Goal: Task Accomplishment & Management: Use online tool/utility

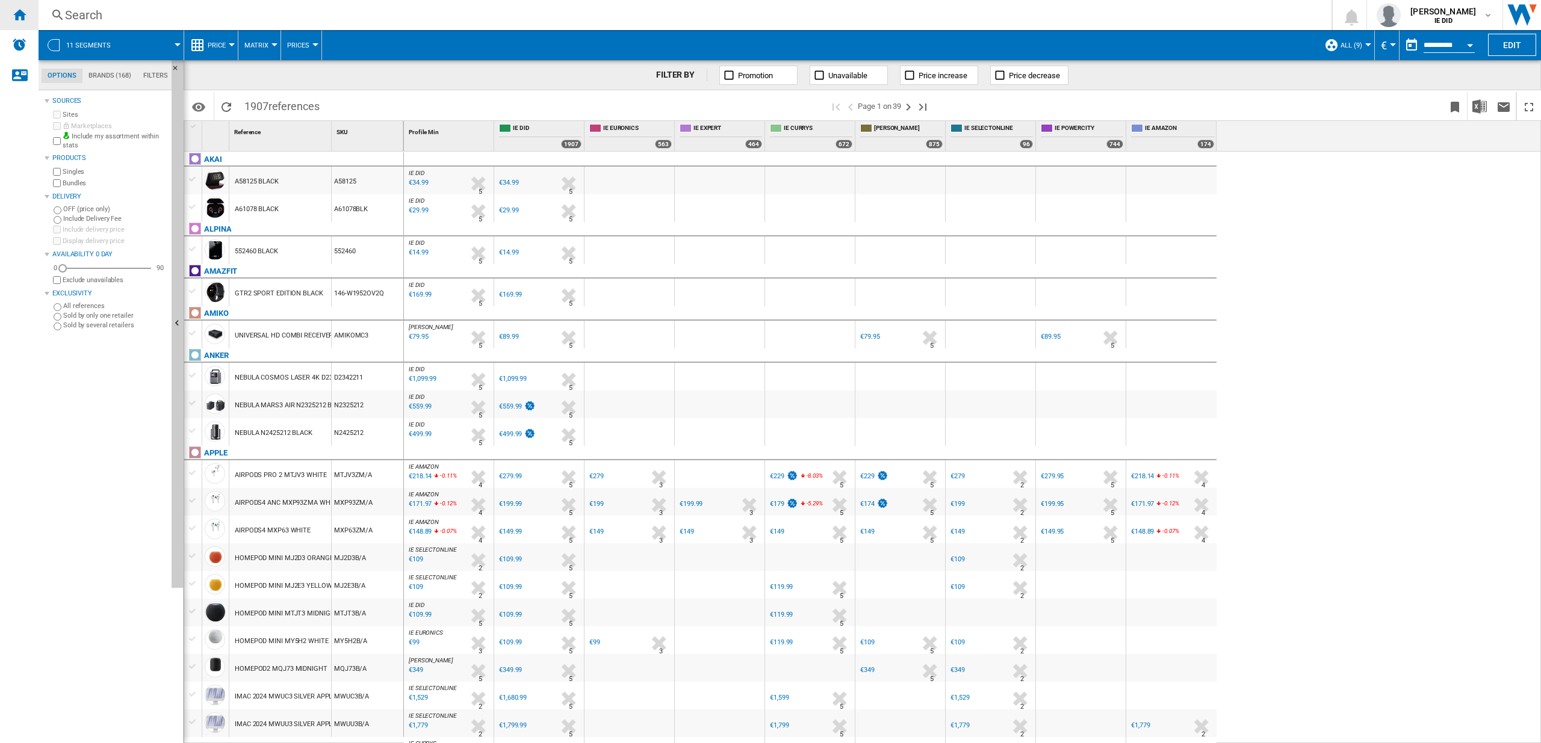
click at [20, 14] on ng-md-icon "Home" at bounding box center [19, 14] width 14 height 14
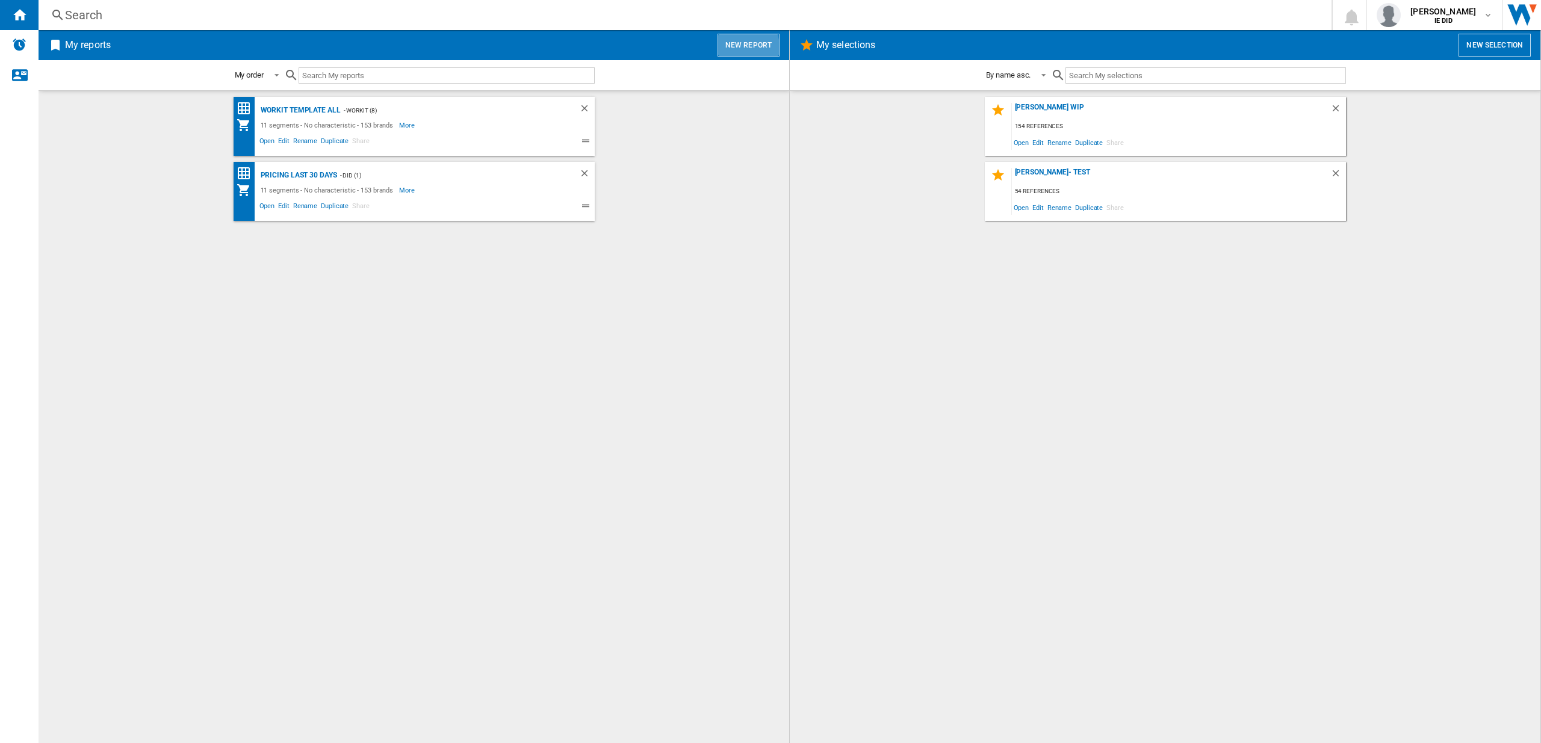
click at [737, 48] on button "New report" at bounding box center [748, 45] width 62 height 23
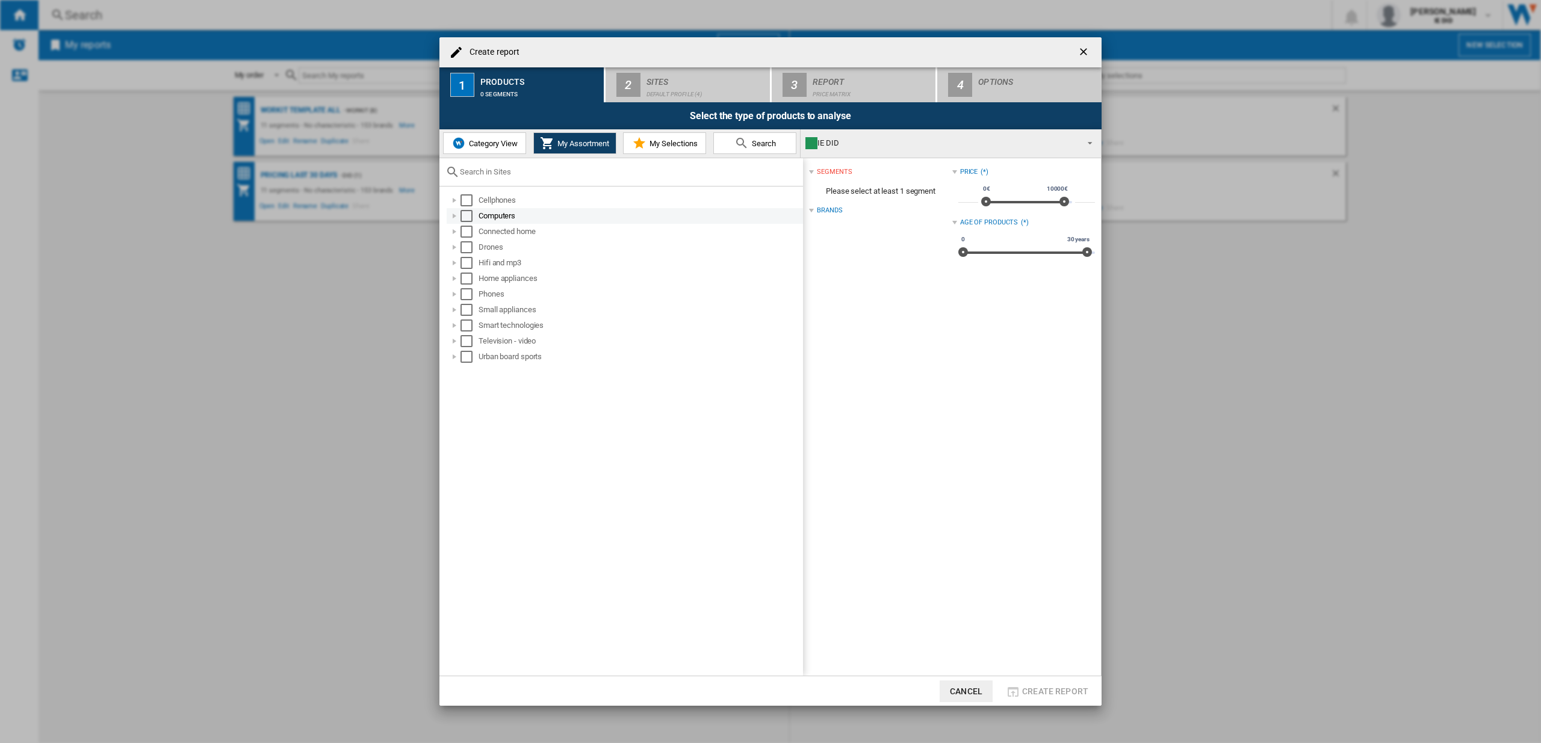
drag, startPoint x: 470, startPoint y: 197, endPoint x: 472, endPoint y: 216, distance: 19.4
click at [471, 197] on div "Select" at bounding box center [466, 200] width 12 height 12
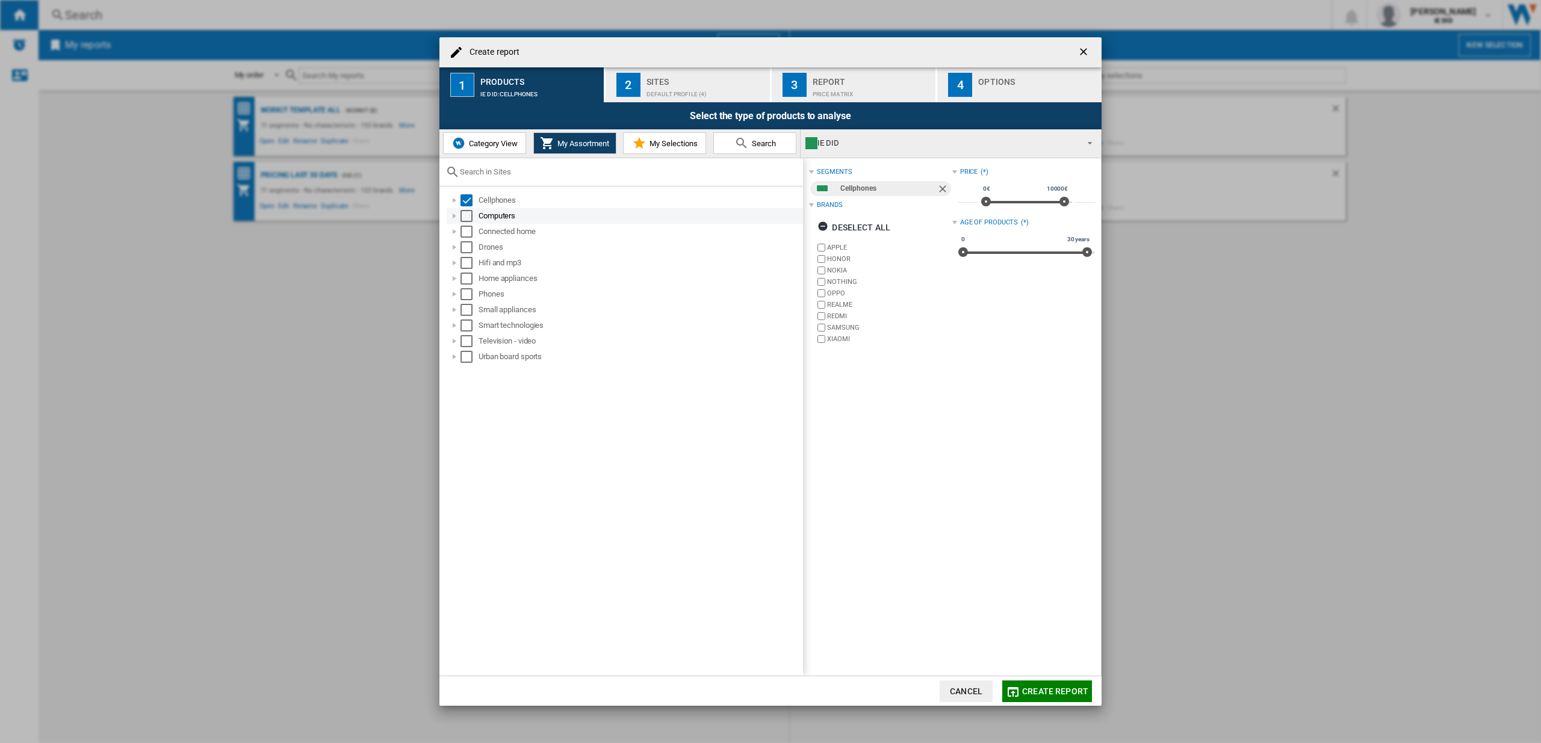
click at [471, 218] on div "Select" at bounding box center [466, 216] width 12 height 12
click at [469, 235] on div "Select" at bounding box center [466, 232] width 12 height 12
click at [469, 246] on div "Select" at bounding box center [466, 247] width 12 height 12
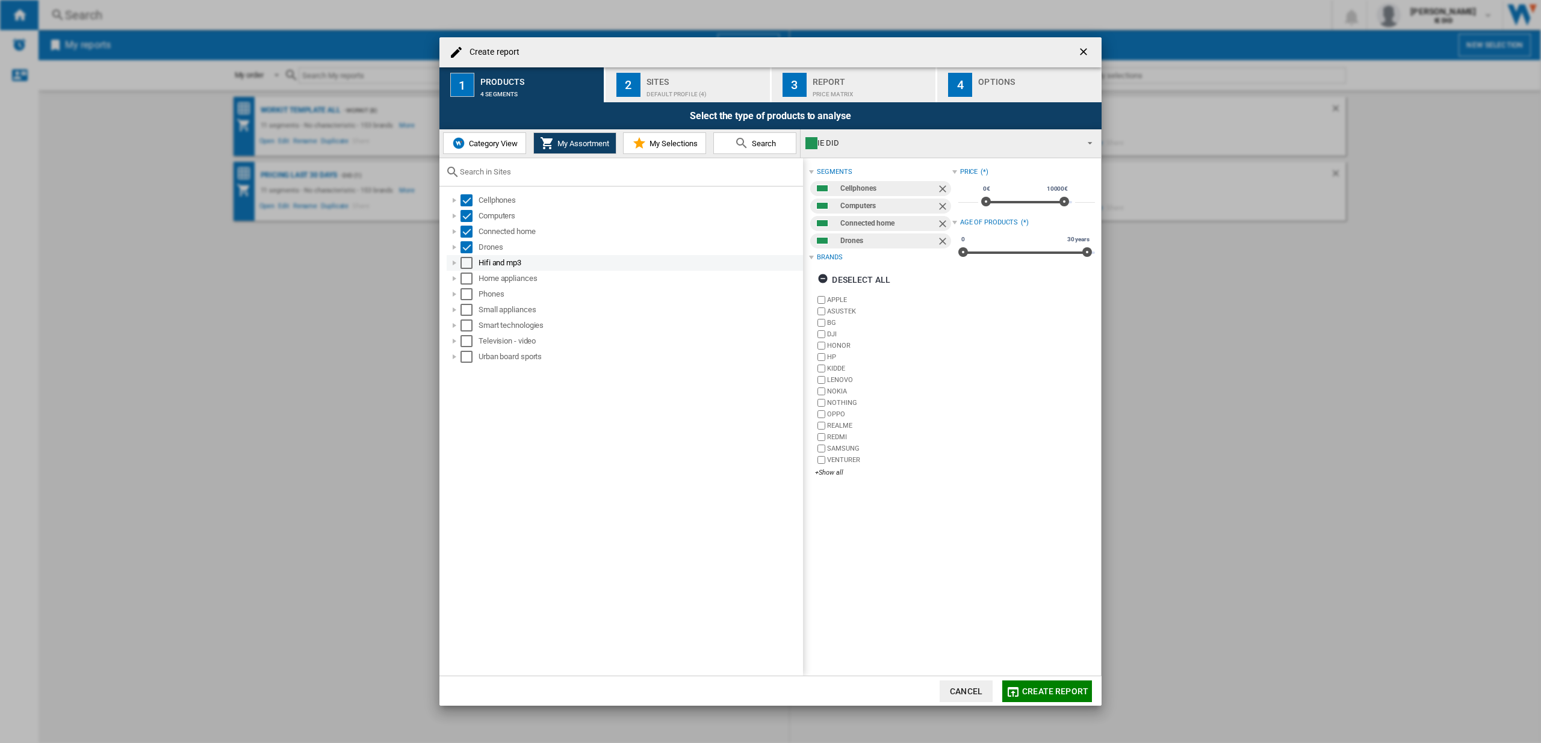
click at [469, 266] on div "Select" at bounding box center [466, 263] width 12 height 12
click at [466, 277] on div "Select" at bounding box center [466, 279] width 12 height 12
drag, startPoint x: 465, startPoint y: 294, endPoint x: 468, endPoint y: 300, distance: 6.5
click at [465, 294] on div "Select" at bounding box center [466, 294] width 12 height 12
drag, startPoint x: 468, startPoint y: 308, endPoint x: 466, endPoint y: 328, distance: 20.0
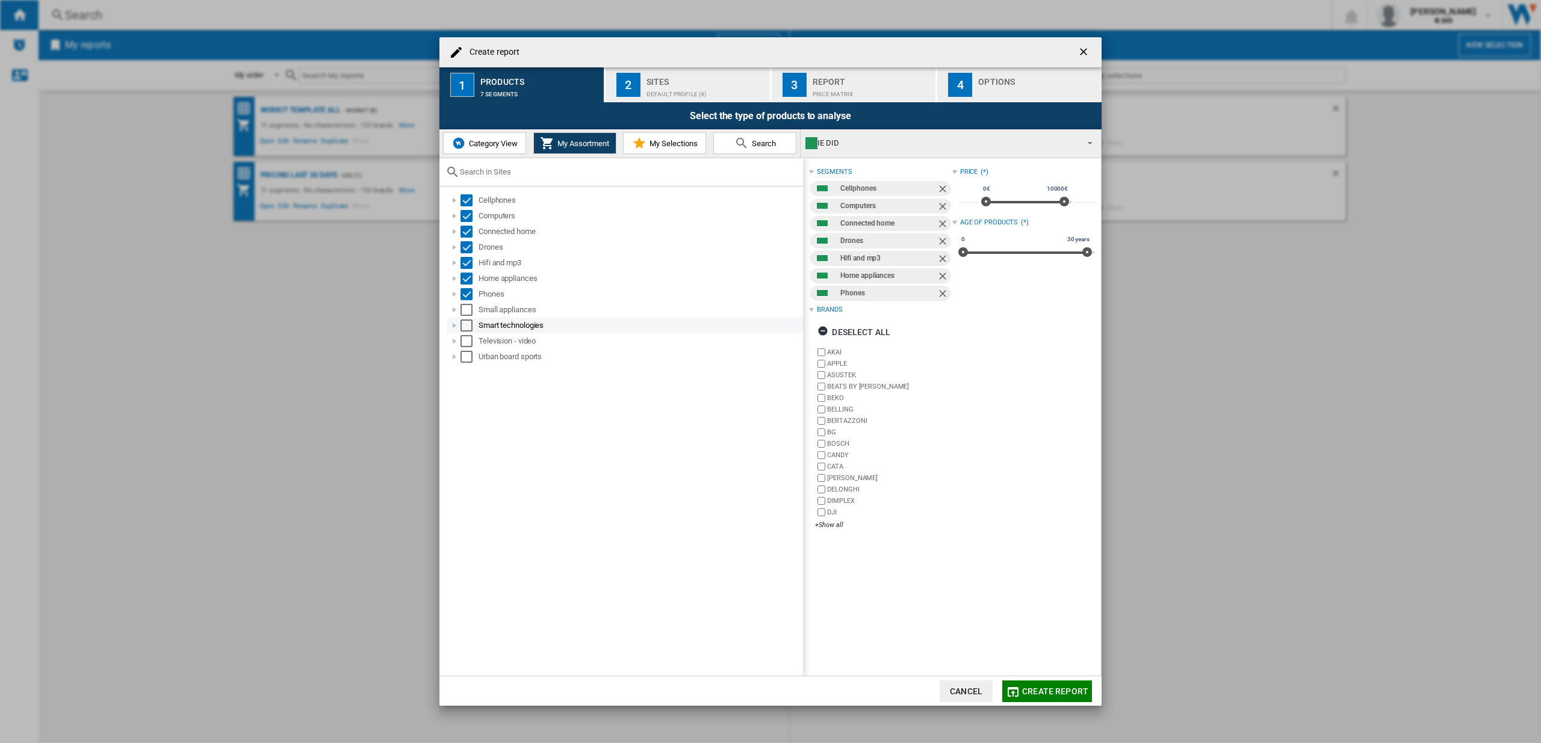
click at [468, 308] on div "Select" at bounding box center [466, 310] width 12 height 12
drag, startPoint x: 469, startPoint y: 325, endPoint x: 469, endPoint y: 345, distance: 19.9
click at [469, 326] on div "Select" at bounding box center [466, 326] width 12 height 12
click at [468, 353] on div "Select" at bounding box center [466, 357] width 12 height 12
drag, startPoint x: 470, startPoint y: 341, endPoint x: 529, endPoint y: 269, distance: 93.3
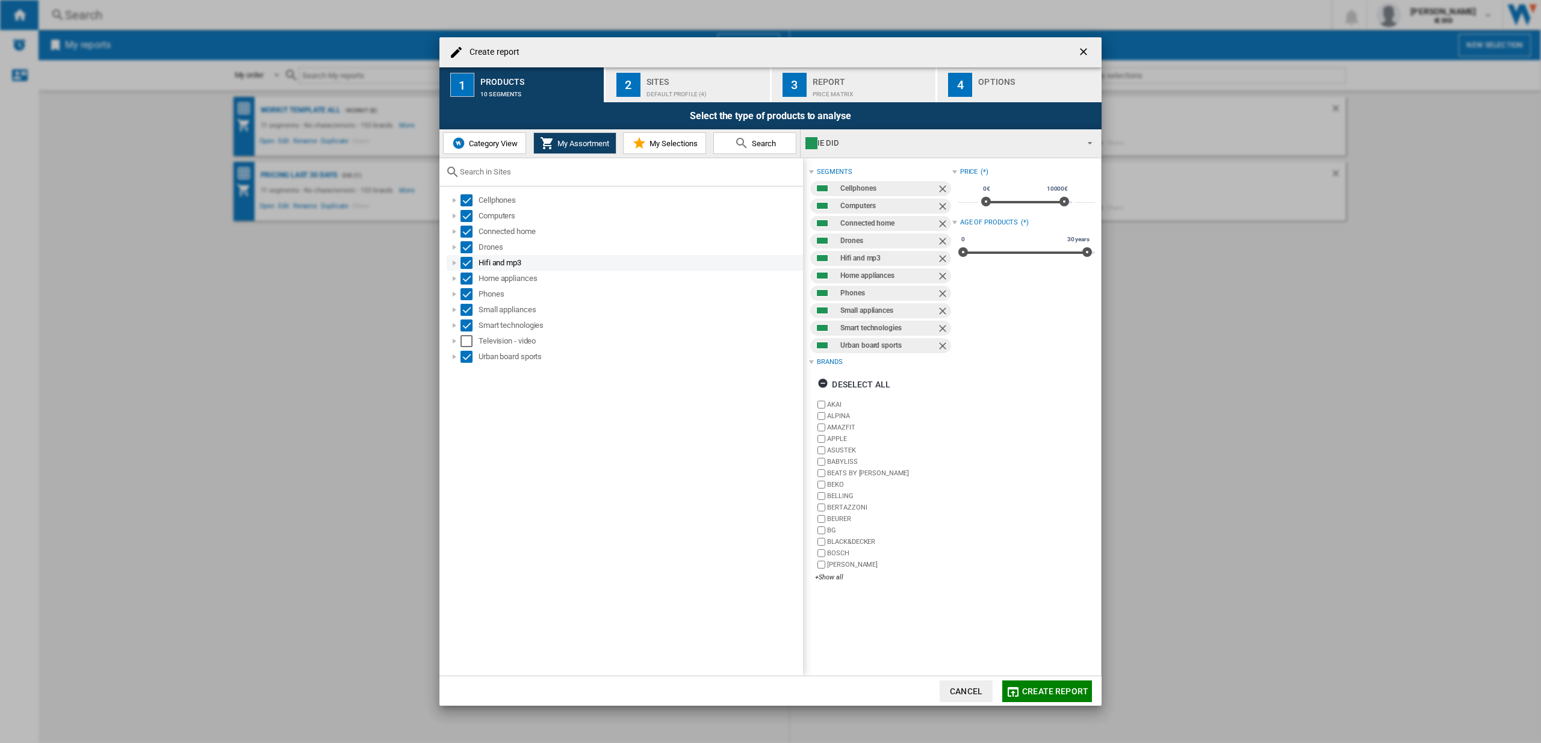
click at [470, 341] on div "Select" at bounding box center [466, 341] width 12 height 12
click at [719, 85] on div "Default profile (4)" at bounding box center [705, 91] width 119 height 13
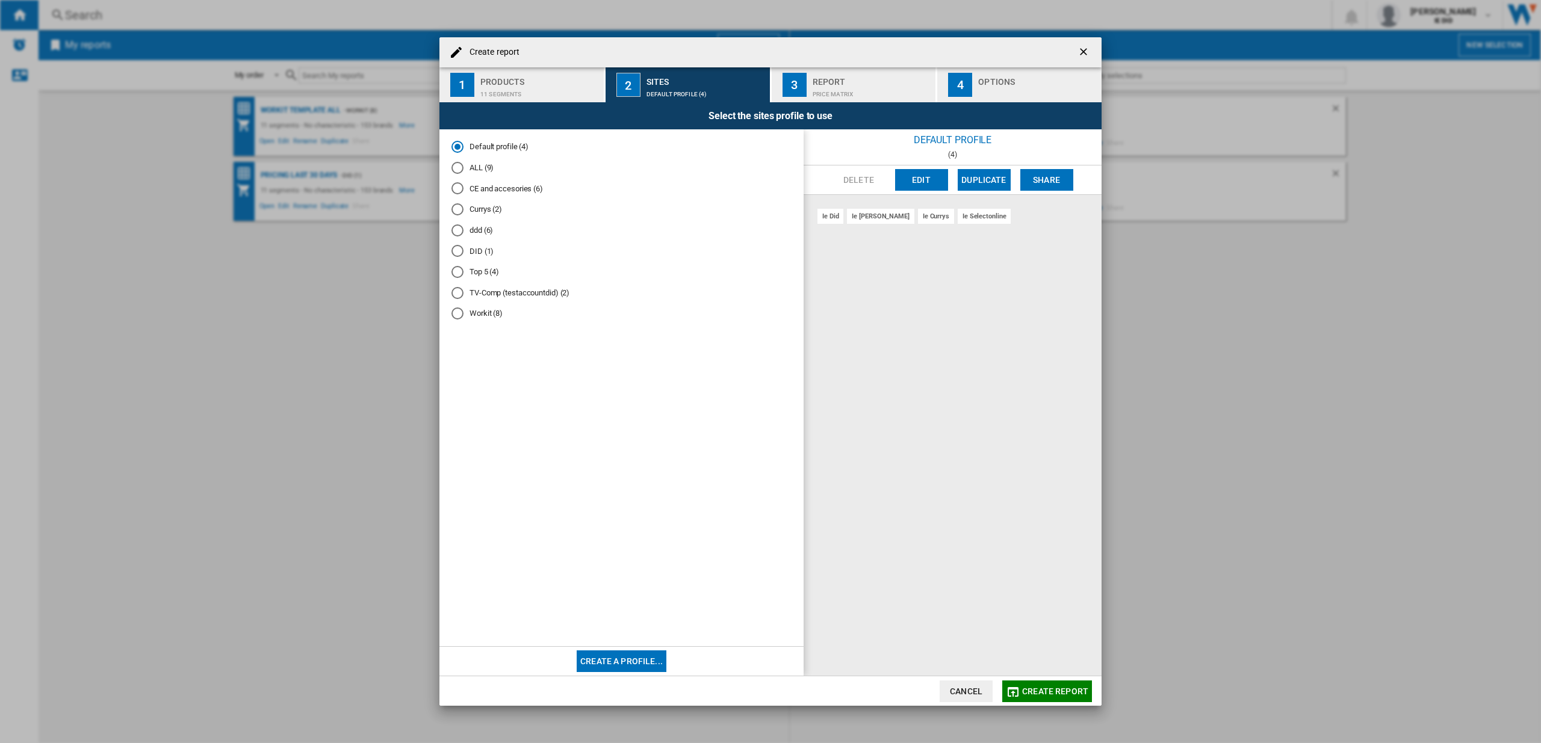
click at [462, 168] on div "ALL (9)" at bounding box center [457, 168] width 12 height 12
drag, startPoint x: 1060, startPoint y: 693, endPoint x: 1056, endPoint y: 689, distance: 6.4
click at [1060, 693] on span "Create report" at bounding box center [1055, 692] width 66 height 10
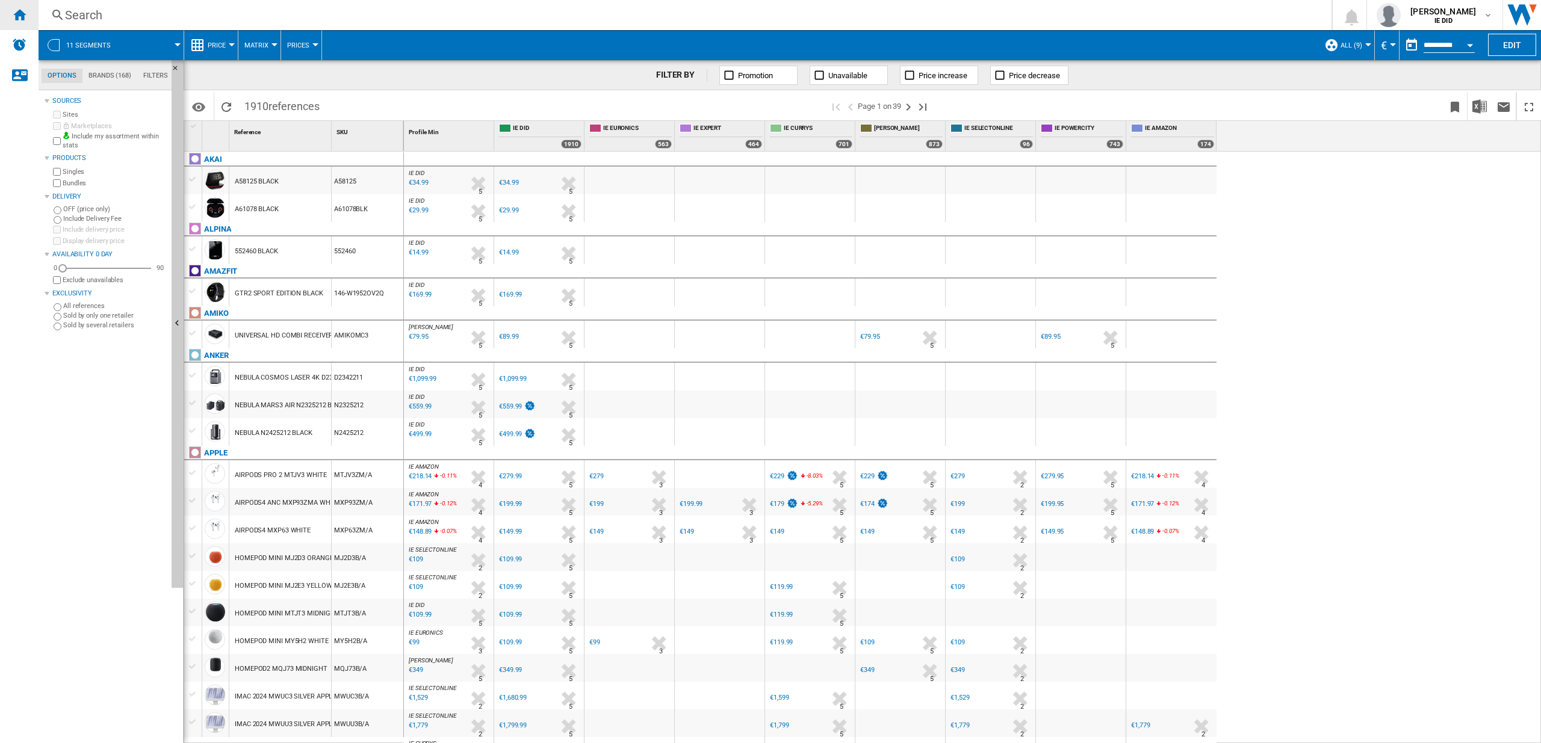
click at [20, 13] on ng-md-icon "Home" at bounding box center [19, 14] width 14 height 14
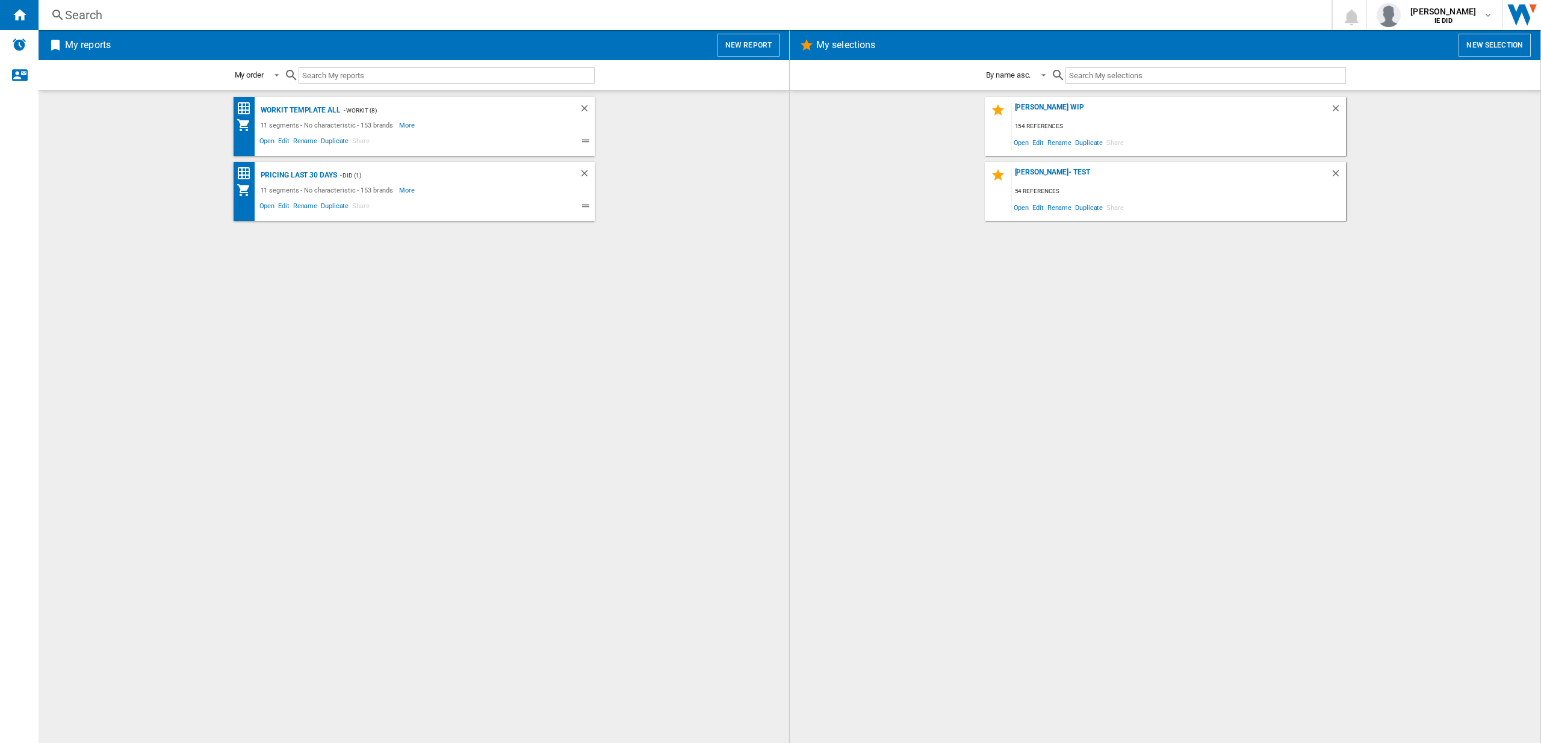
click at [750, 51] on button "New report" at bounding box center [748, 45] width 62 height 23
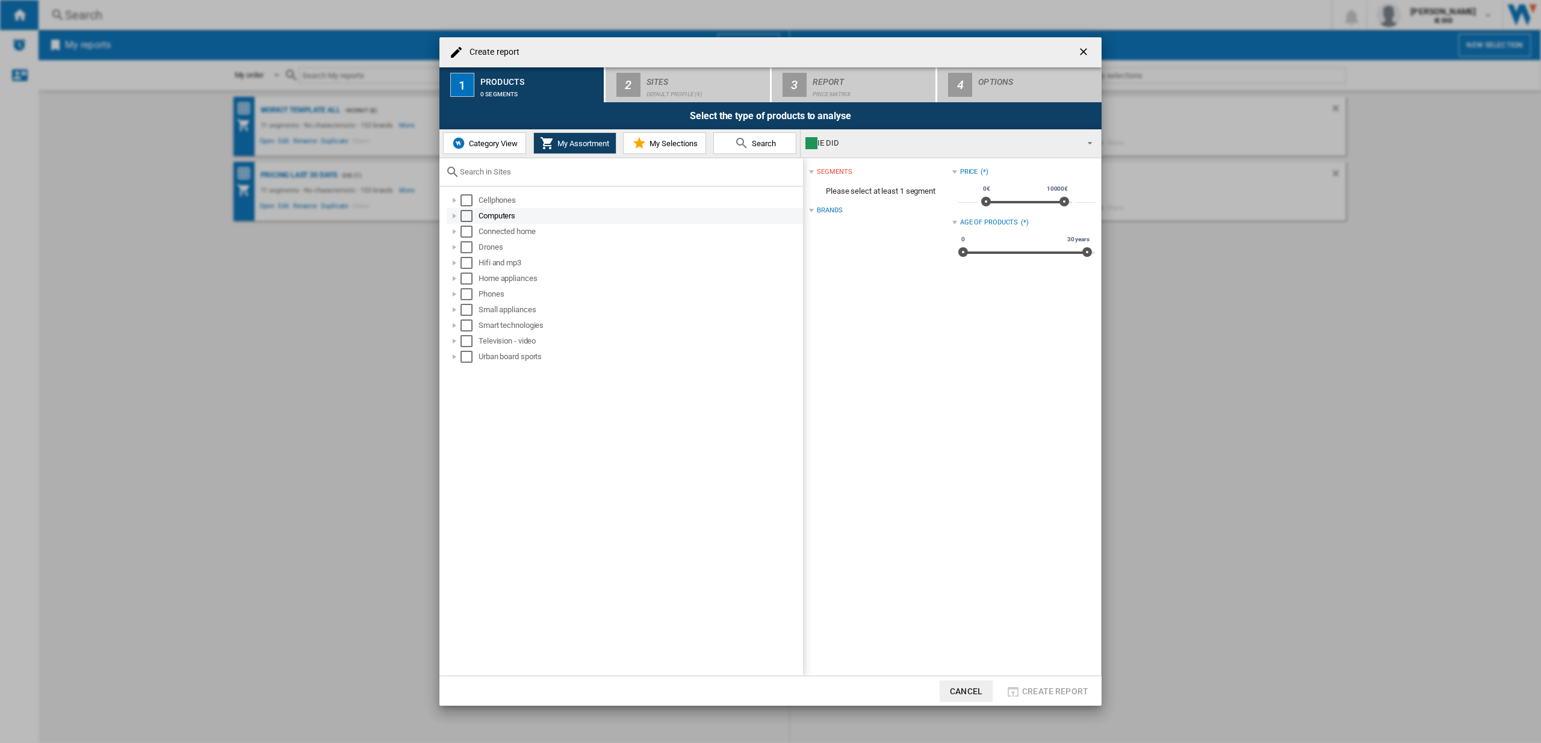
drag, startPoint x: 474, startPoint y: 203, endPoint x: 470, endPoint y: 214, distance: 12.2
click at [474, 203] on md-checkbox "Select" at bounding box center [469, 200] width 18 height 12
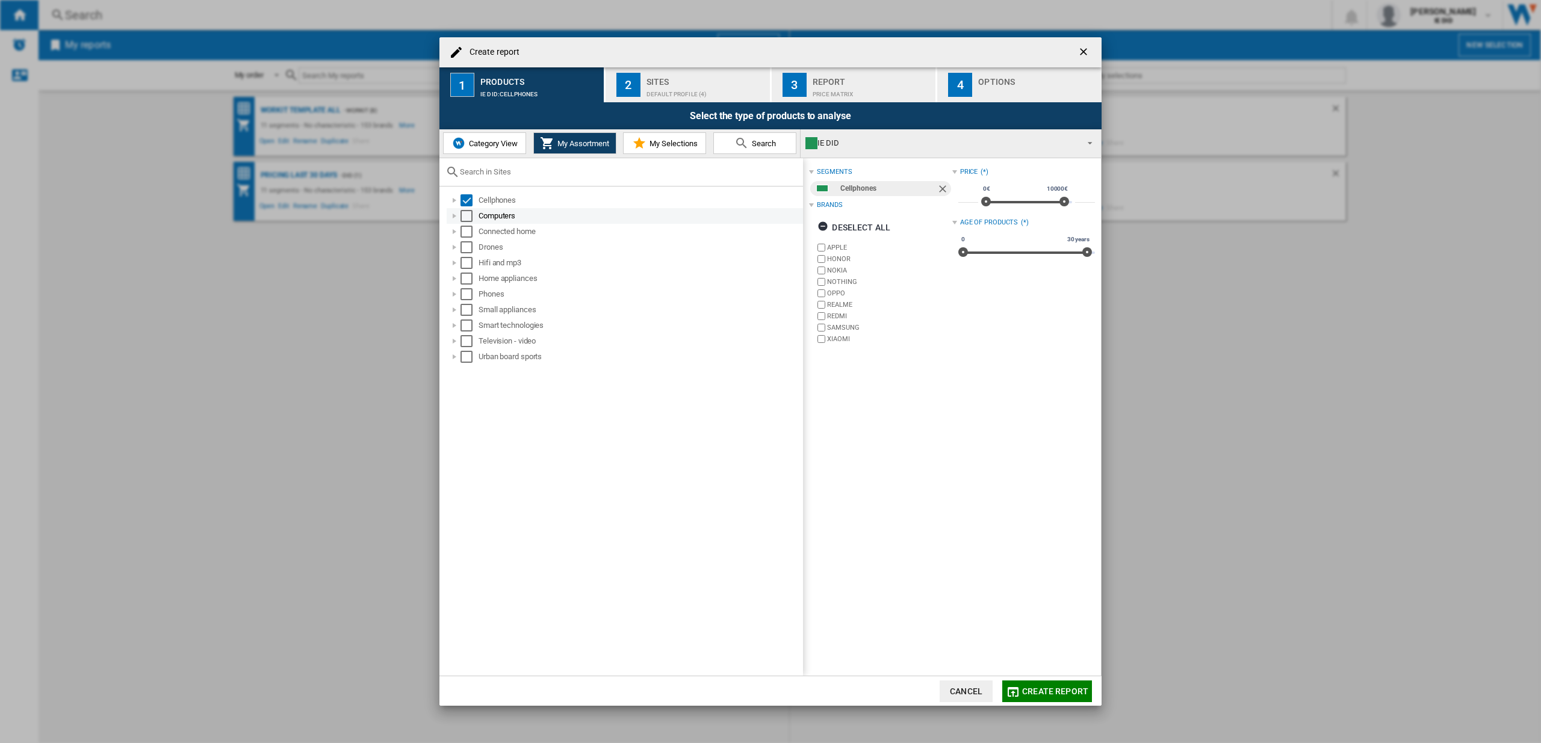
click at [470, 216] on div "Select" at bounding box center [466, 216] width 12 height 12
drag, startPoint x: 465, startPoint y: 235, endPoint x: 466, endPoint y: 249, distance: 13.9
click at [465, 235] on div "Select" at bounding box center [466, 232] width 12 height 12
drag, startPoint x: 466, startPoint y: 249, endPoint x: 468, endPoint y: 256, distance: 7.6
click at [466, 249] on div "Select" at bounding box center [466, 247] width 12 height 12
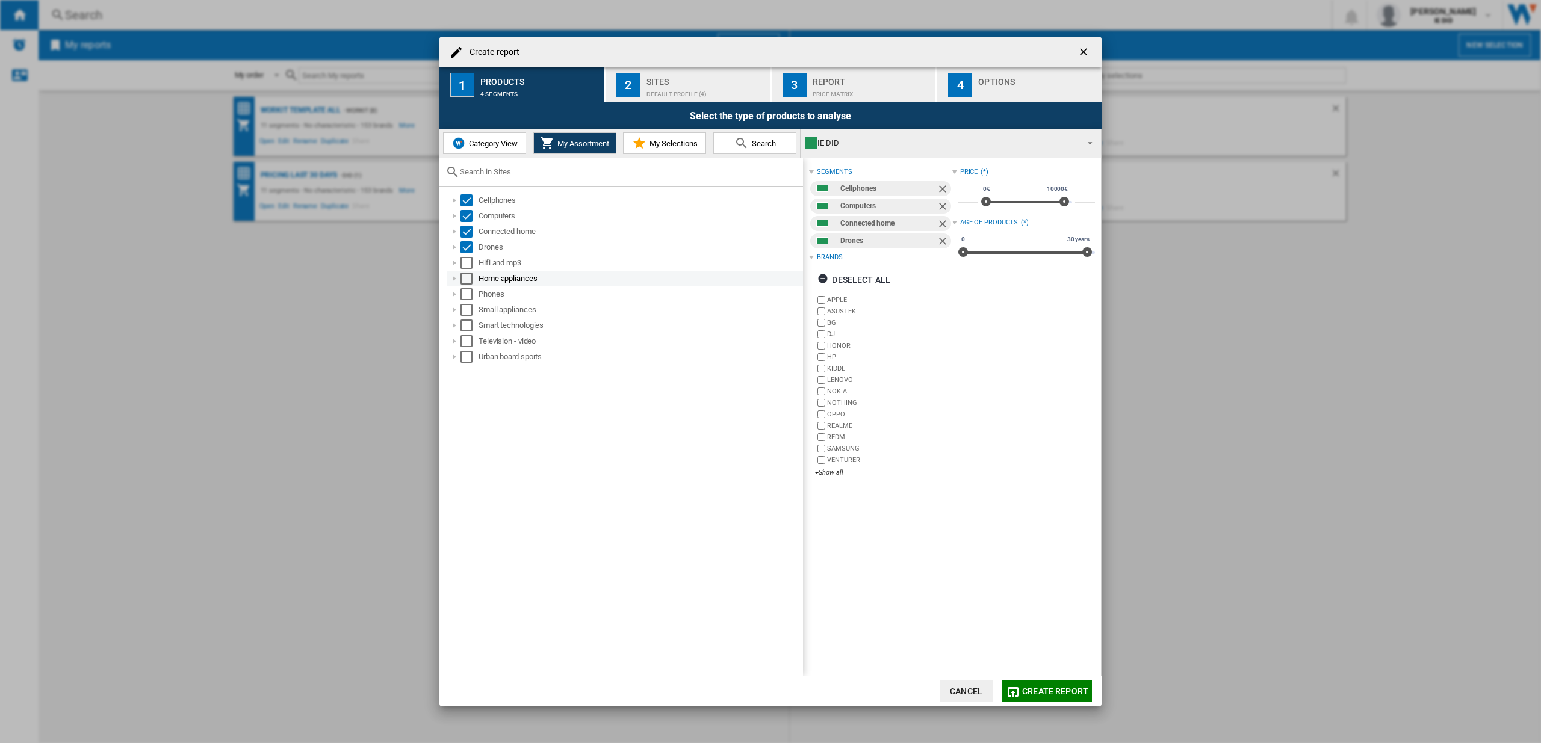
click at [467, 271] on div "Home appliances" at bounding box center [625, 279] width 356 height 16
drag, startPoint x: 469, startPoint y: 260, endPoint x: 466, endPoint y: 274, distance: 14.1
click at [469, 260] on div "Select" at bounding box center [466, 263] width 12 height 12
drag, startPoint x: 466, startPoint y: 275, endPoint x: 468, endPoint y: 283, distance: 8.6
click at [466, 275] on div "Select" at bounding box center [466, 279] width 12 height 12
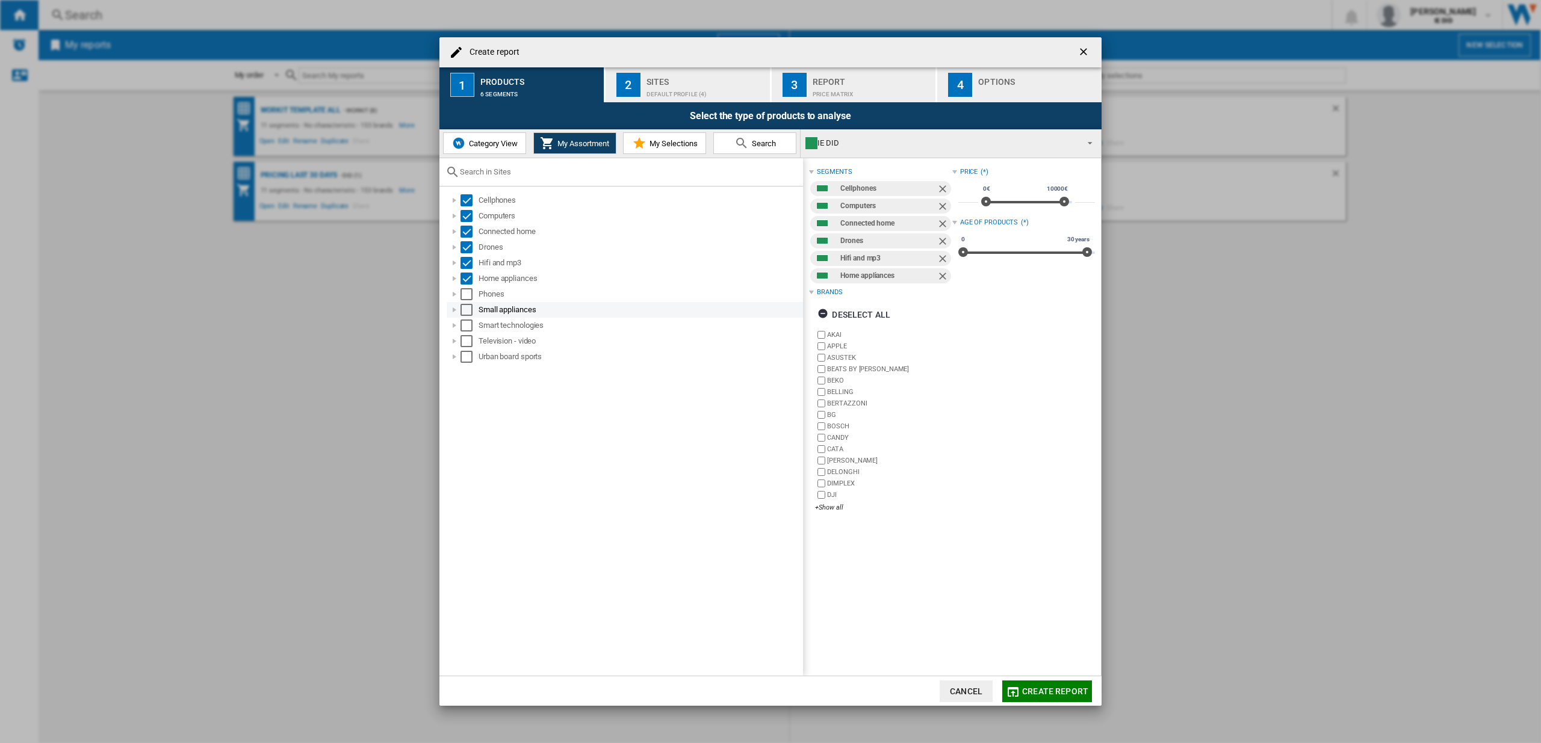
drag, startPoint x: 468, startPoint y: 293, endPoint x: 468, endPoint y: 305, distance: 12.0
click at [468, 293] on div "Select" at bounding box center [466, 294] width 12 height 12
click at [469, 308] on div "Select" at bounding box center [466, 310] width 12 height 12
click at [472, 324] on div "Select" at bounding box center [466, 326] width 12 height 12
drag, startPoint x: 467, startPoint y: 343, endPoint x: 469, endPoint y: 356, distance: 12.9
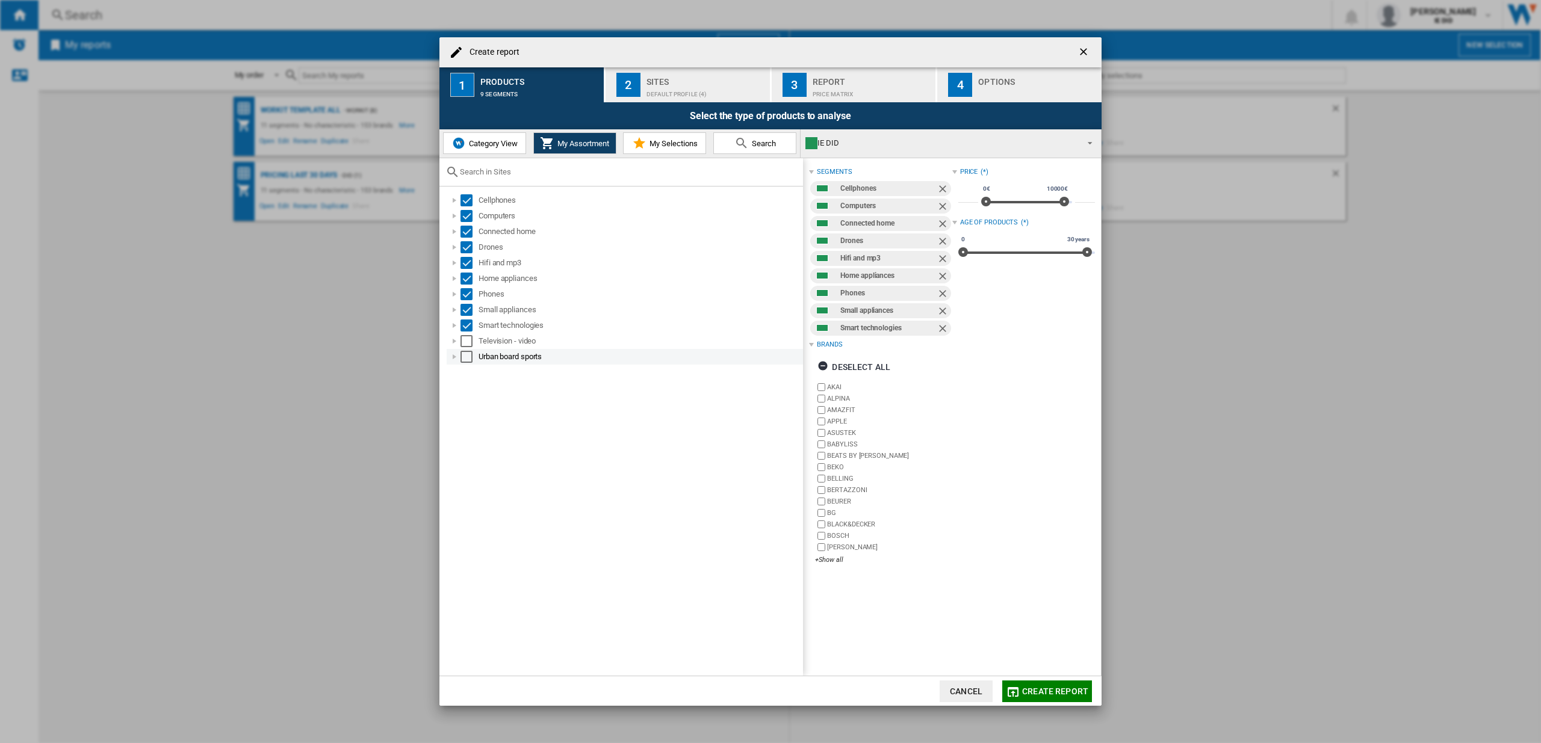
click at [467, 343] on div "Select" at bounding box center [466, 341] width 12 height 12
drag, startPoint x: 469, startPoint y: 357, endPoint x: 503, endPoint y: 332, distance: 41.3
click at [469, 357] on div "Select" at bounding box center [466, 357] width 12 height 12
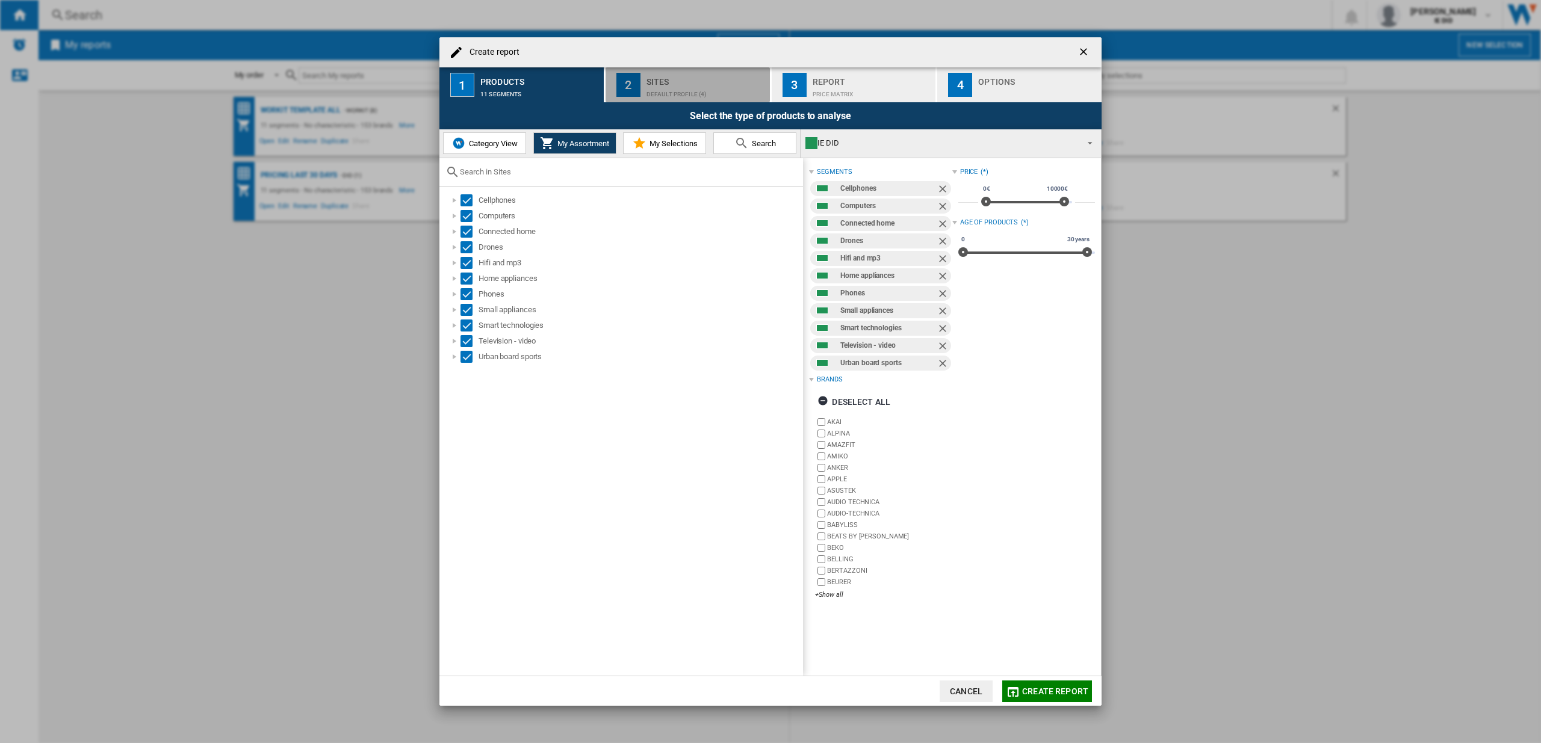
click at [712, 81] on div "Sites" at bounding box center [705, 78] width 119 height 13
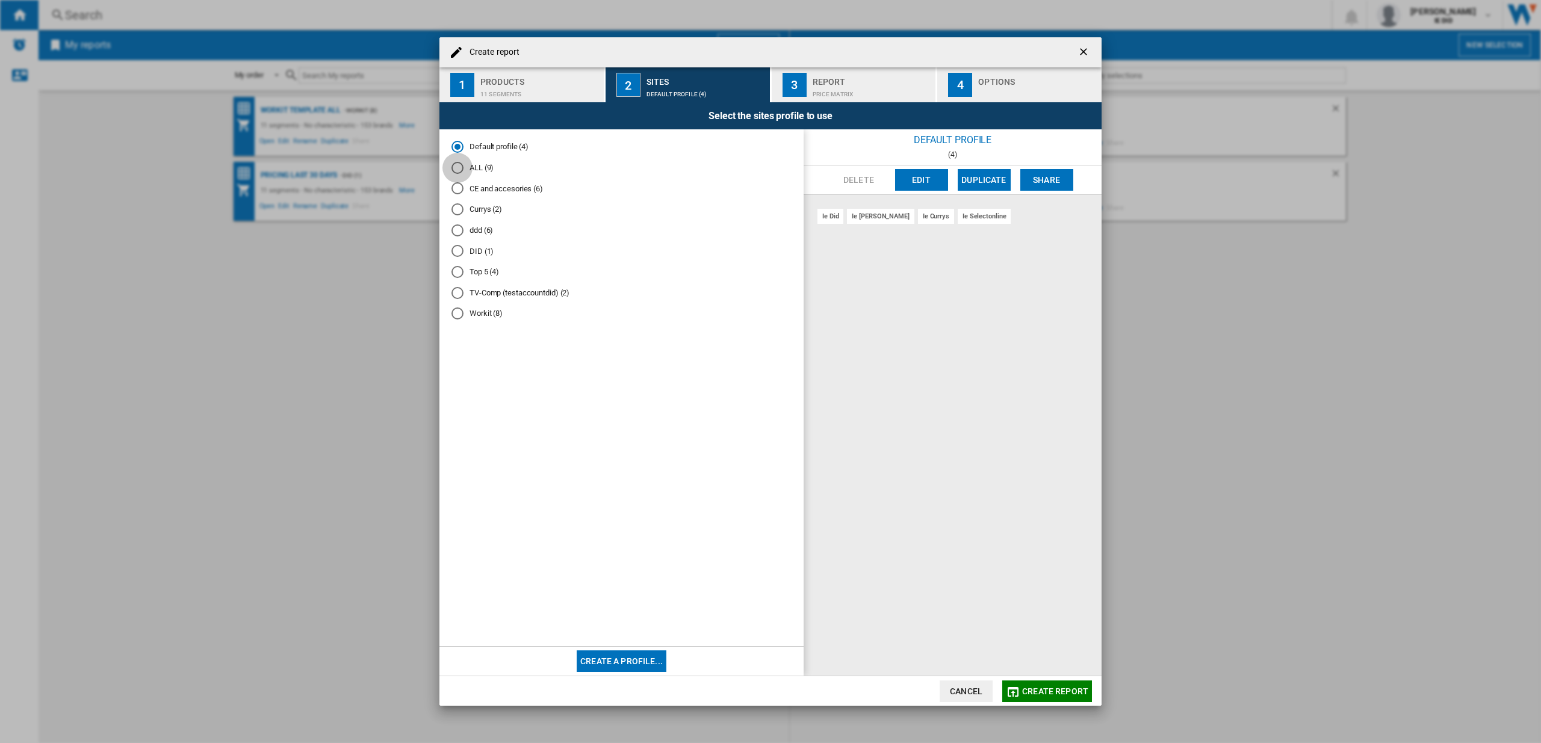
click at [462, 170] on div "ALL (9)" at bounding box center [457, 168] width 12 height 12
click at [1058, 692] on span "Create report" at bounding box center [1055, 692] width 66 height 10
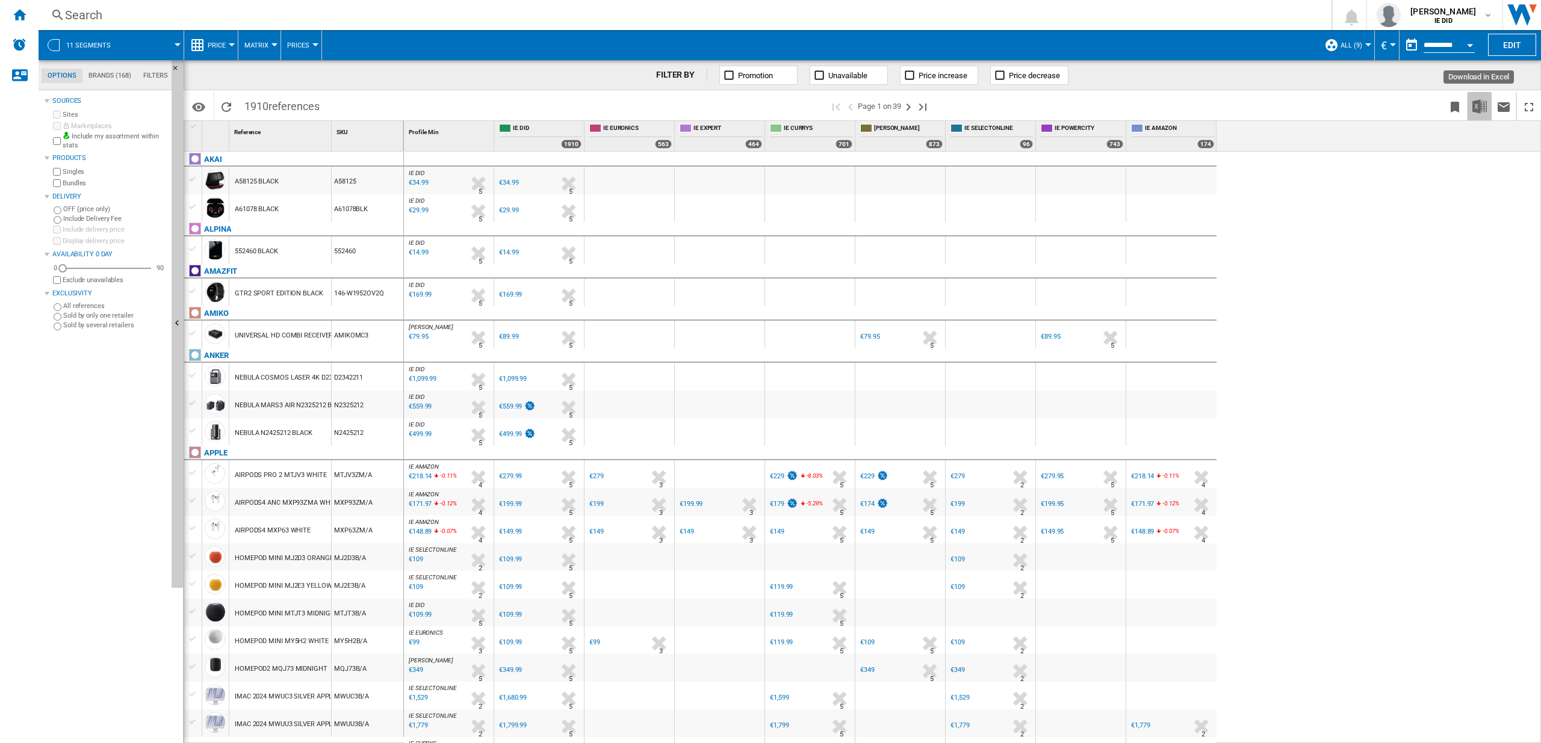
click at [1482, 102] on img "Download in Excel" at bounding box center [1479, 106] width 14 height 14
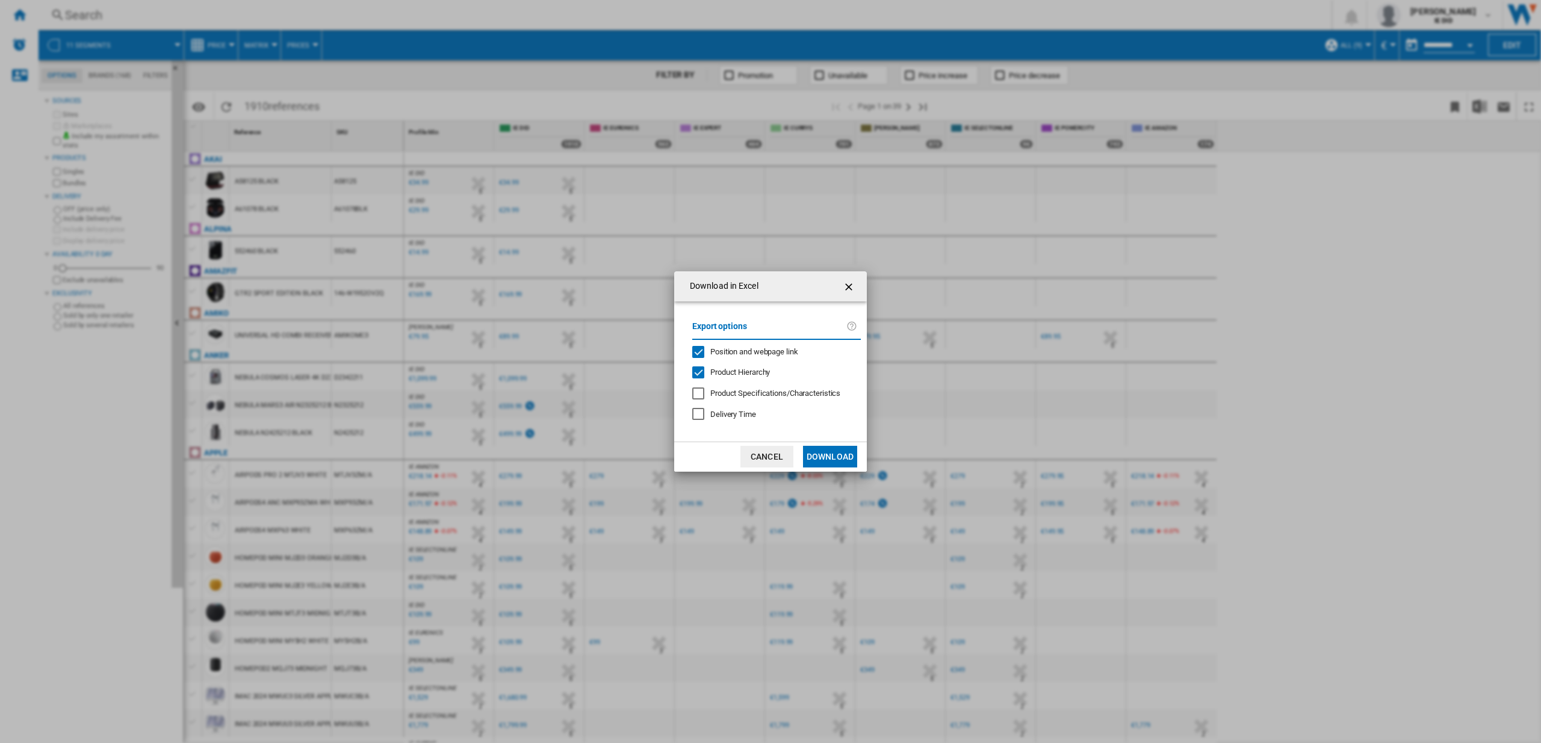
click at [835, 456] on button "Download" at bounding box center [830, 457] width 54 height 22
